Goal: Information Seeking & Learning: Check status

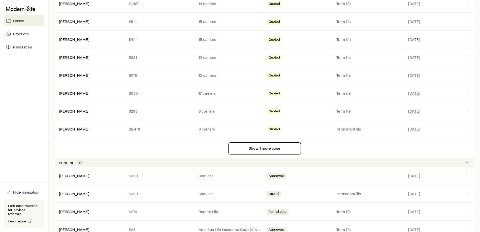
scroll to position [302, 0]
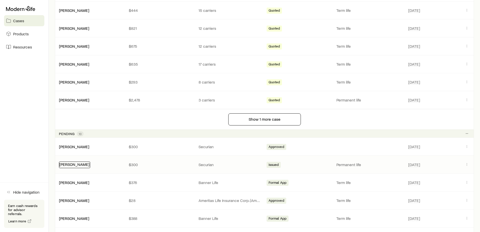
click at [70, 166] on link "[PERSON_NAME]" at bounding box center [74, 163] width 30 height 5
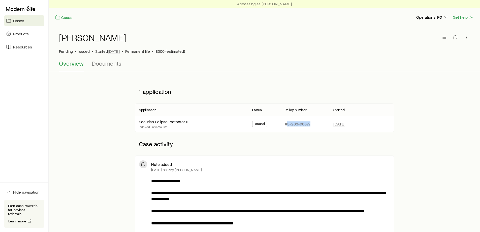
drag, startPoint x: 312, startPoint y: 124, endPoint x: 287, endPoint y: 128, distance: 24.5
click at [287, 128] on div "#3-203-903W" at bounding box center [305, 124] width 41 height 16
copy p "3-203-903W"
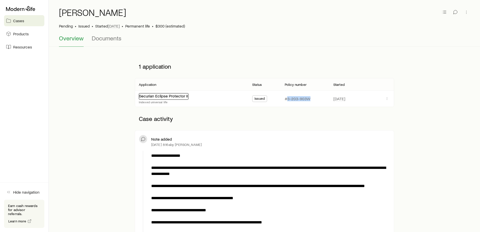
click at [167, 96] on link "Securian Eclipse Protector II" at bounding box center [163, 95] width 49 height 5
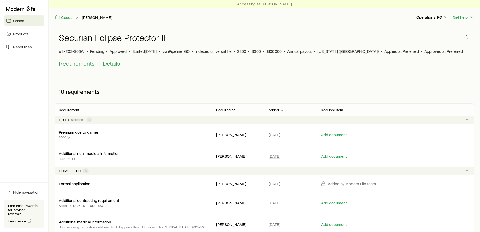
click at [119, 66] on span "Details" at bounding box center [111, 63] width 17 height 7
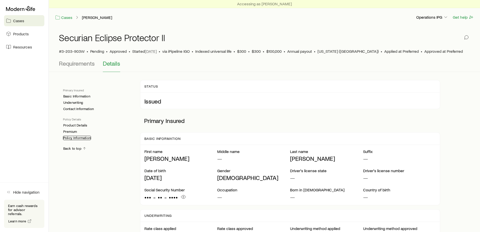
click at [79, 137] on link "Policy Information" at bounding box center [77, 138] width 28 height 4
click at [75, 96] on link "Basic Information" at bounding box center [76, 96] width 27 height 4
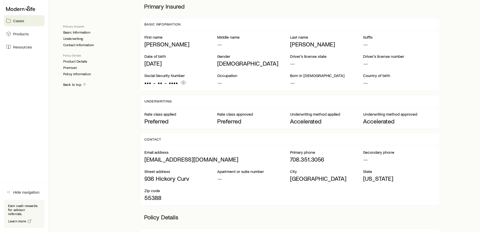
click at [80, 35] on div "Primary Insured Basic Information Underwriting Contact Information" at bounding box center [97, 35] width 69 height 23
click at [80, 32] on link "Basic Information" at bounding box center [76, 32] width 27 height 4
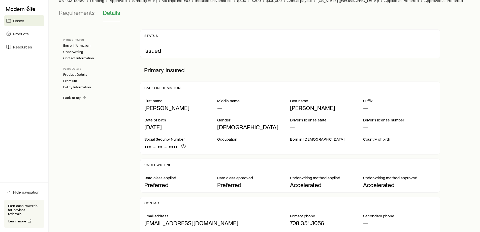
scroll to position [0, 0]
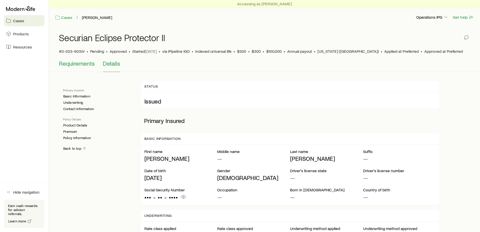
click at [82, 62] on span "Requirements" at bounding box center [77, 63] width 36 height 7
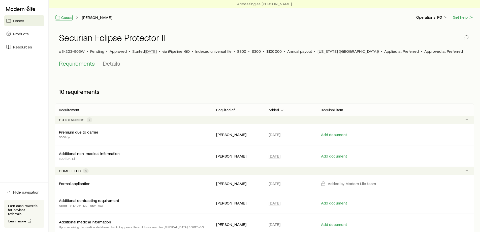
click at [64, 18] on link "Cases" at bounding box center [64, 18] width 18 height 6
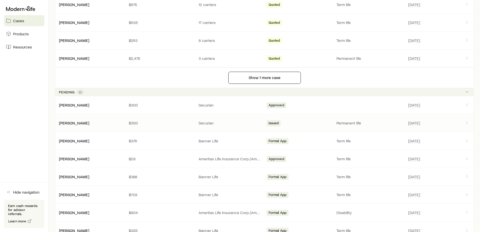
scroll to position [353, 0]
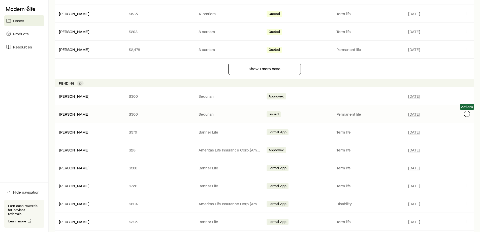
click at [467, 115] on icon "Client cases" at bounding box center [467, 114] width 4 height 4
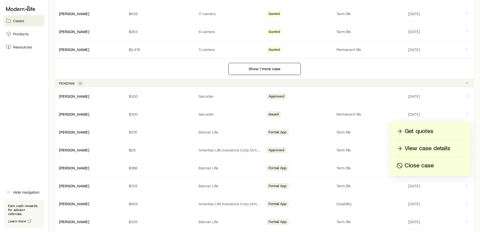
click at [427, 152] on p "View case details" at bounding box center [428, 148] width 46 height 8
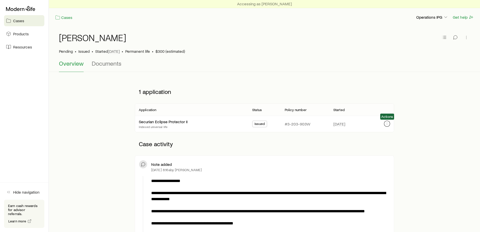
click at [387, 121] on icon "button" at bounding box center [387, 123] width 4 height 4
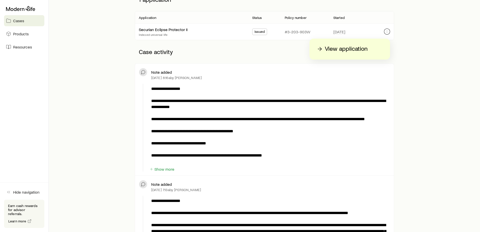
scroll to position [101, 0]
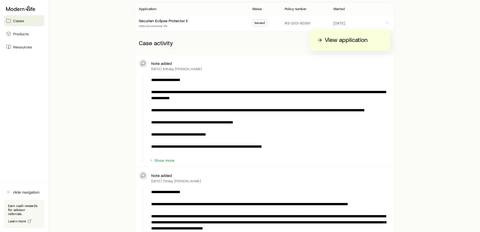
click at [347, 40] on p "View application" at bounding box center [346, 40] width 43 height 8
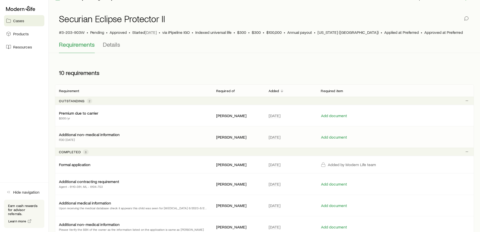
scroll to position [76, 0]
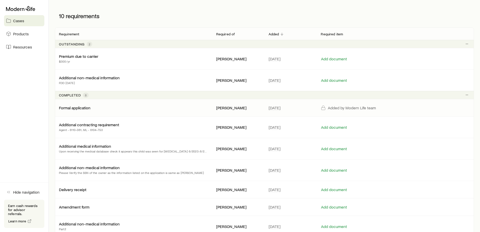
click at [350, 107] on p "Added by Modern Life team" at bounding box center [352, 107] width 48 height 5
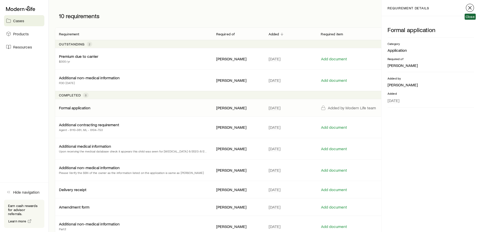
drag, startPoint x: 468, startPoint y: 10, endPoint x: 460, endPoint y: 25, distance: 17.3
click at [468, 10] on icon "button" at bounding box center [470, 8] width 6 height 6
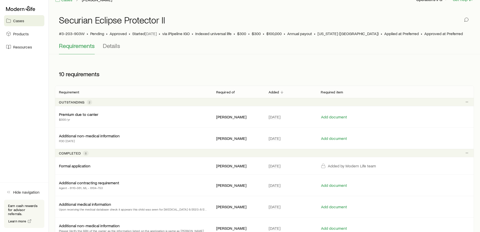
scroll to position [9, 0]
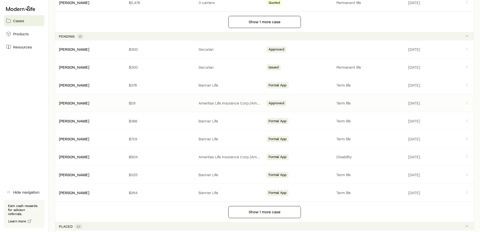
scroll to position [403, 0]
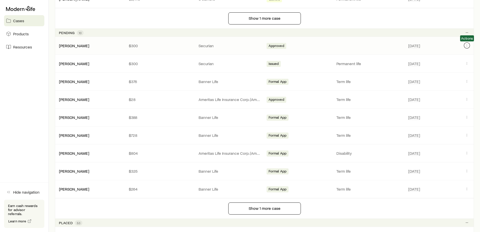
click at [466, 46] on icon "Client cases" at bounding box center [467, 45] width 4 height 4
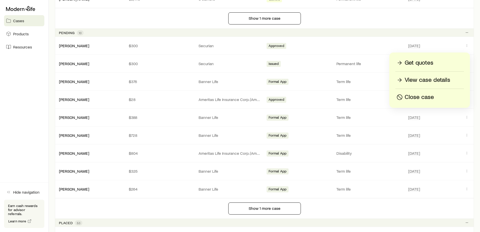
click at [435, 80] on p "View case details" at bounding box center [428, 80] width 46 height 8
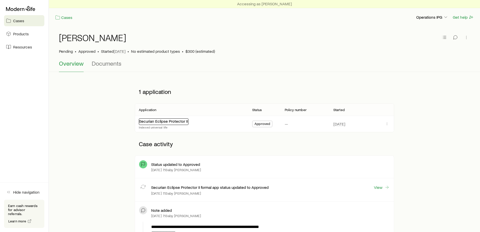
click at [180, 120] on link "Securian Eclipse Protector II" at bounding box center [163, 120] width 49 height 5
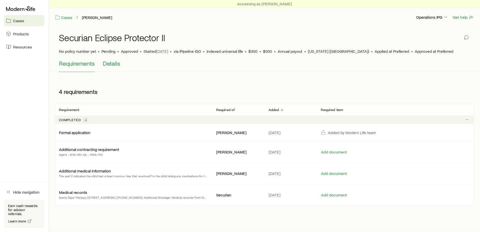
click at [108, 64] on span "Details" at bounding box center [111, 63] width 17 height 7
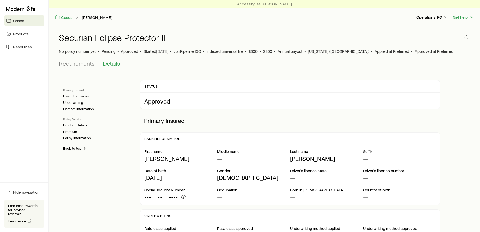
click at [13, 99] on aside "Cases Products Resources Hide navigation Earn cash rewards for advisor referral…" at bounding box center [24, 116] width 49 height 232
click at [64, 15] on link "Cases" at bounding box center [64, 18] width 18 height 6
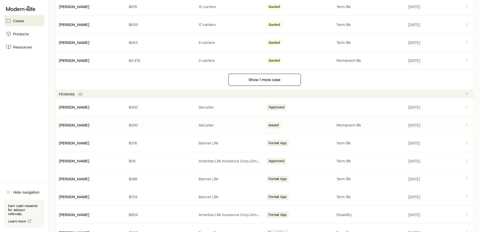
scroll to position [353, 0]
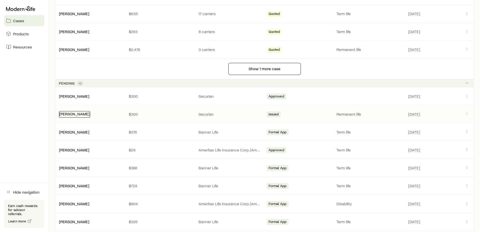
click at [74, 113] on link "[PERSON_NAME]" at bounding box center [74, 113] width 30 height 5
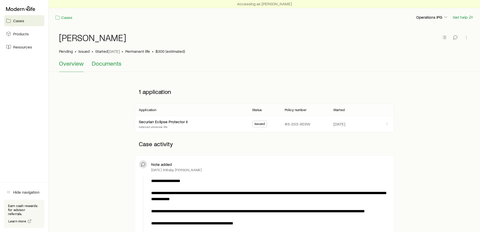
click at [104, 62] on span "Documents" at bounding box center [107, 63] width 30 height 7
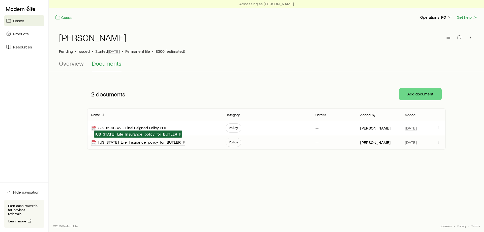
click at [170, 142] on div "[US_STATE]_Life_Insurance_policy_for_BUTLER_F" at bounding box center [137, 142] width 93 height 6
